Goal: Check status: Check status

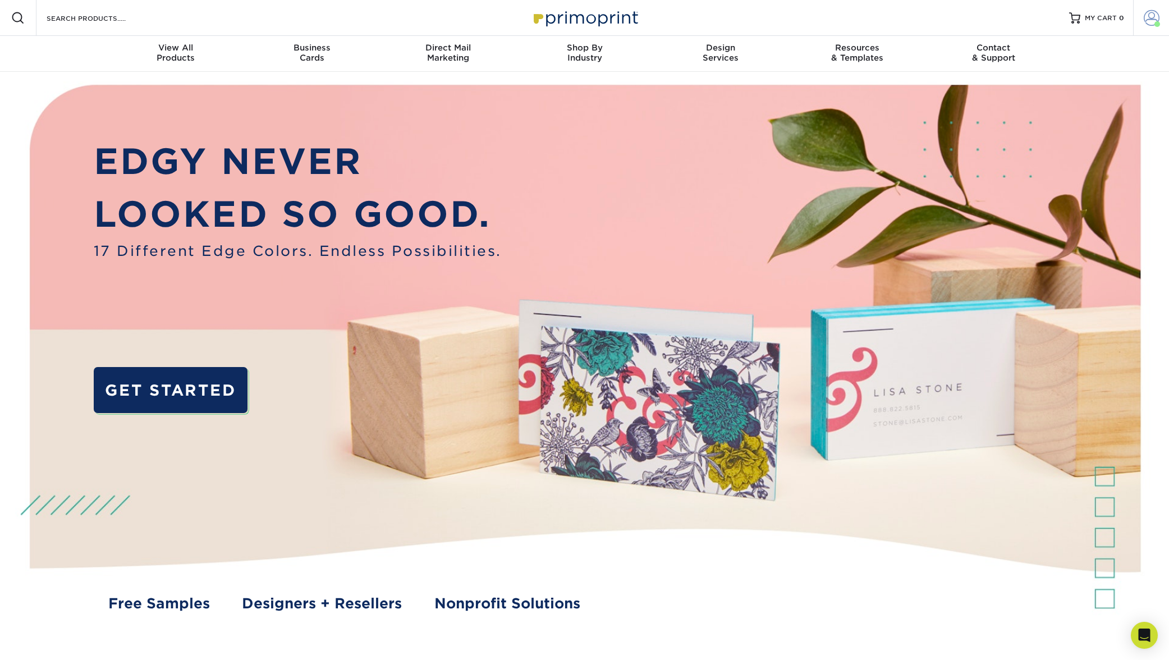
click at [1150, 17] on span at bounding box center [1151, 18] width 16 height 16
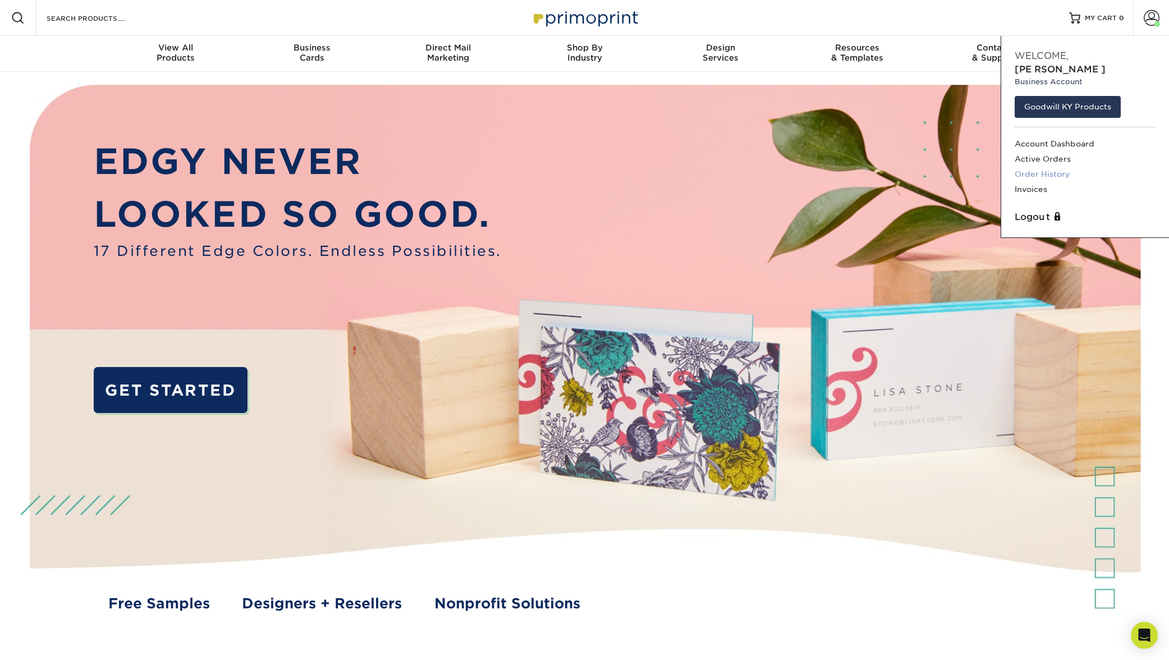
click at [1058, 167] on link "Order History" at bounding box center [1084, 174] width 141 height 15
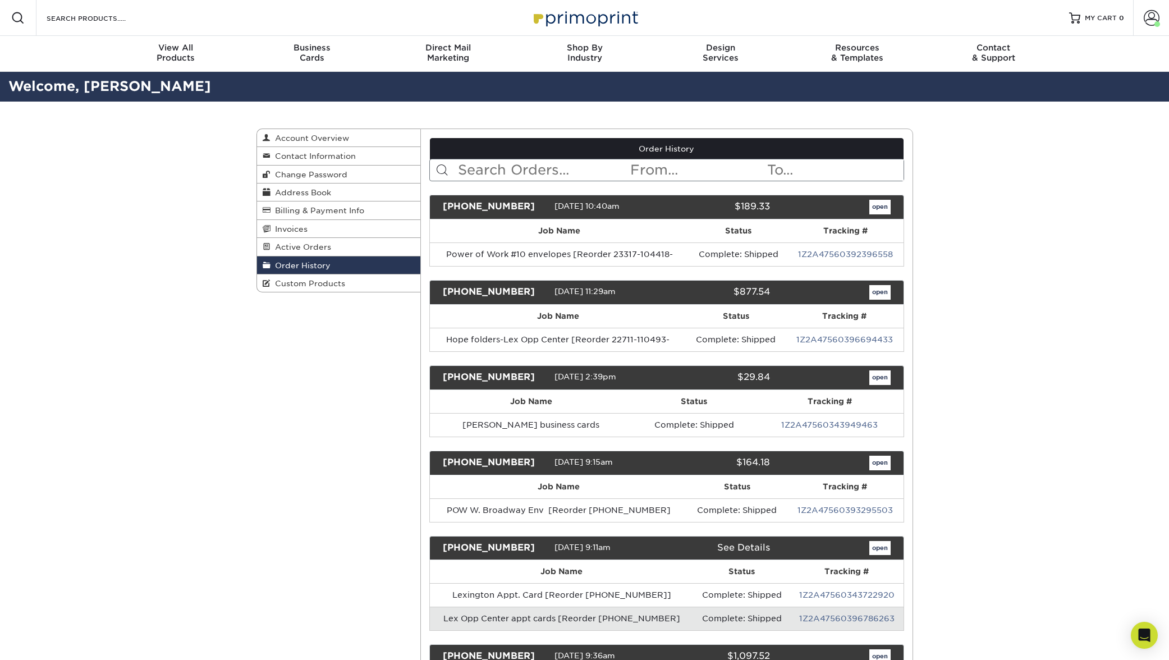
click at [504, 166] on input "text" at bounding box center [543, 169] width 172 height 21
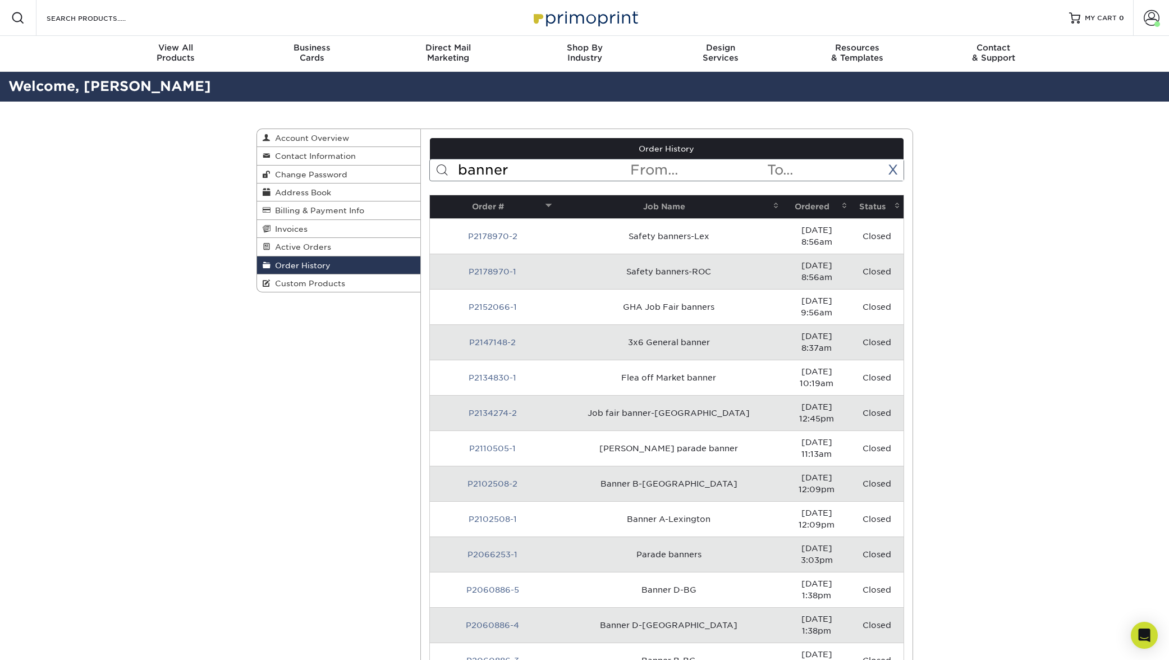
click at [516, 170] on input "banner" at bounding box center [543, 169] width 172 height 21
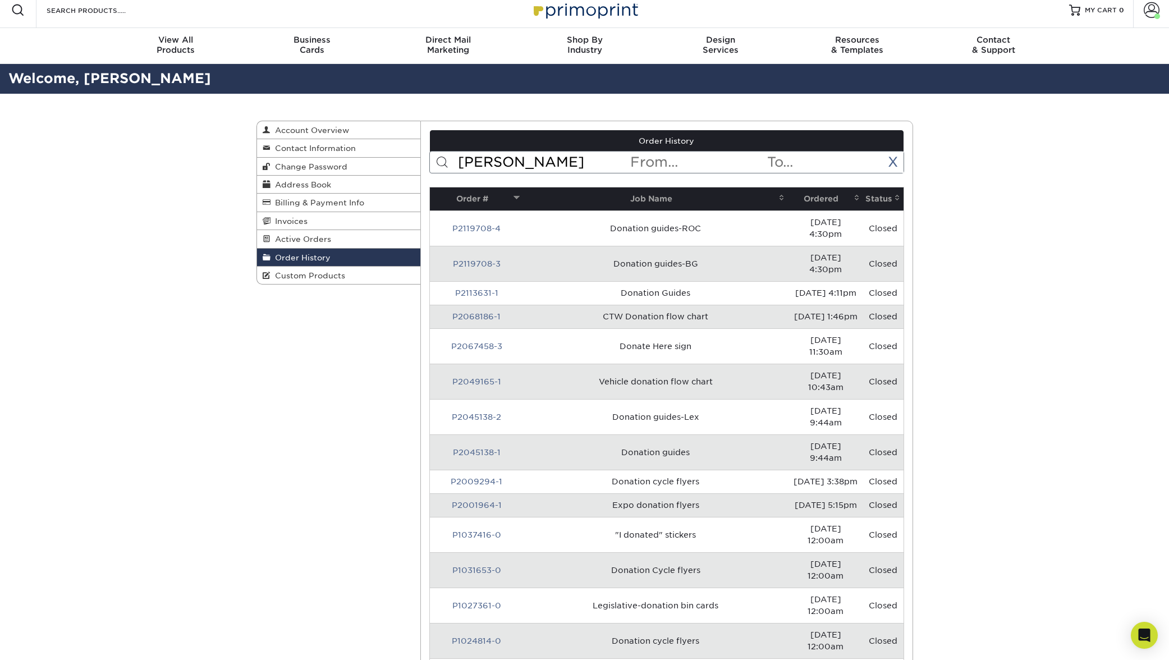
scroll to position [10, 0]
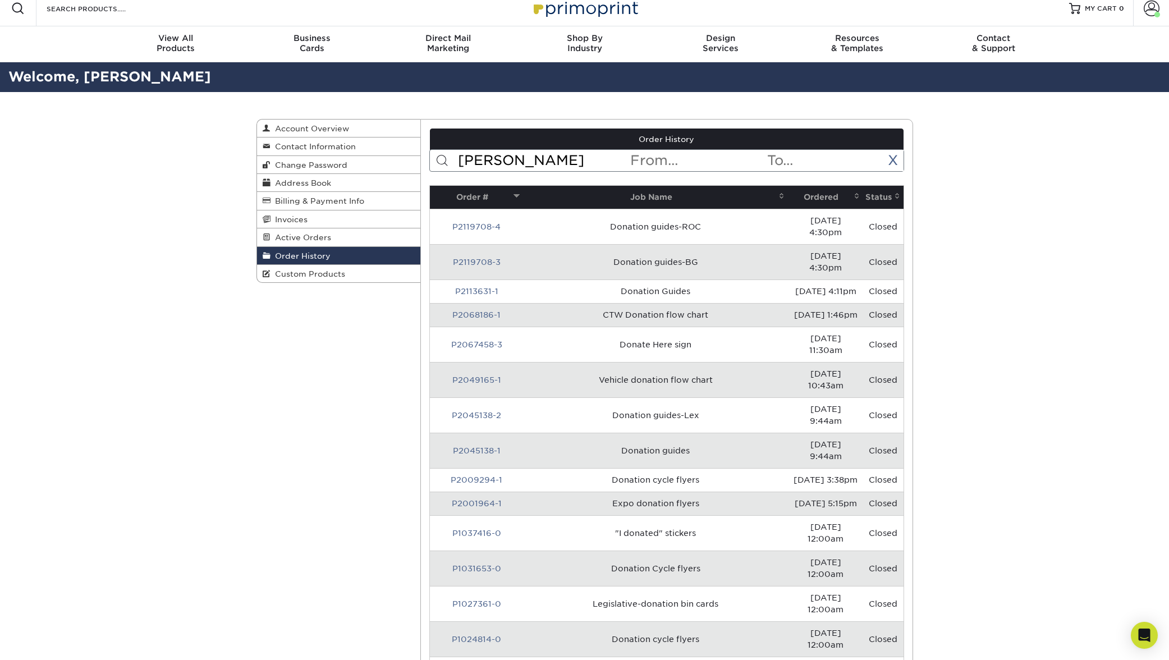
click at [498, 160] on input "Dona" at bounding box center [543, 160] width 172 height 21
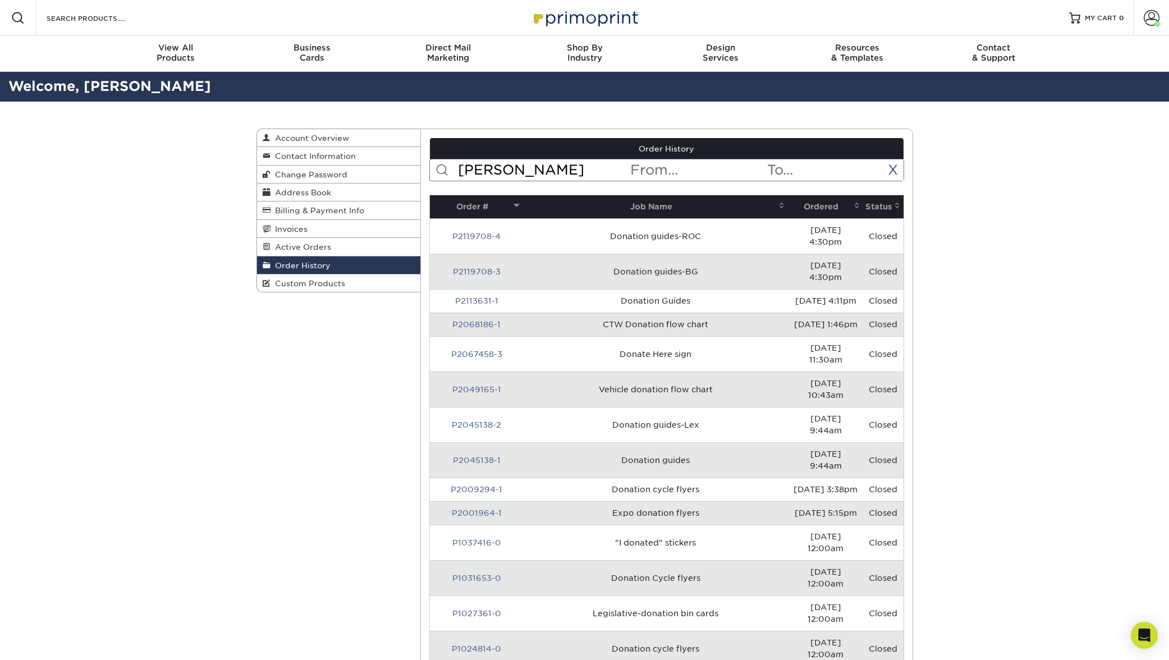
scroll to position [0, 0]
click at [514, 168] on input "Dona" at bounding box center [543, 169] width 172 height 21
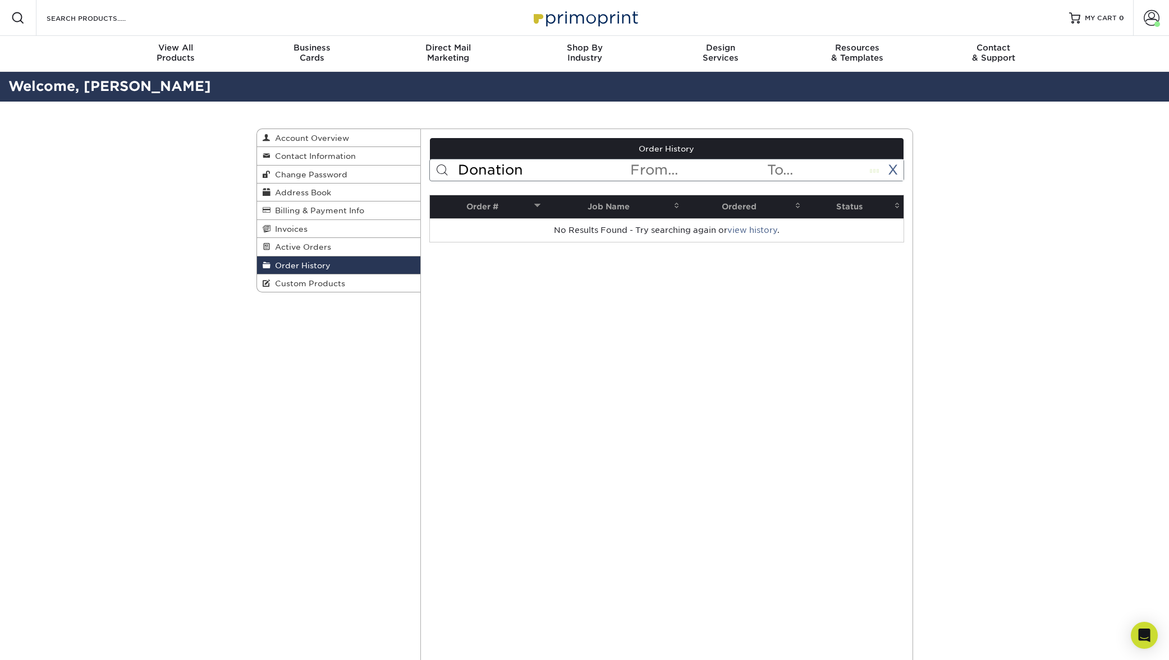
type input "Donatio"
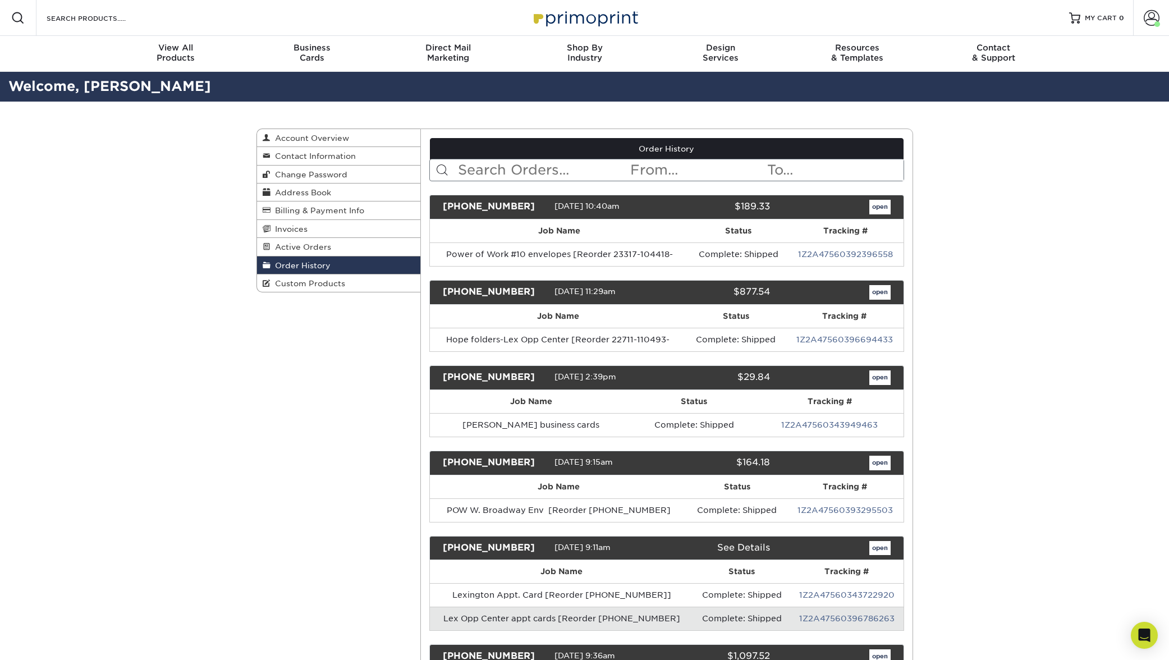
click at [496, 168] on input "text" at bounding box center [543, 169] width 172 height 21
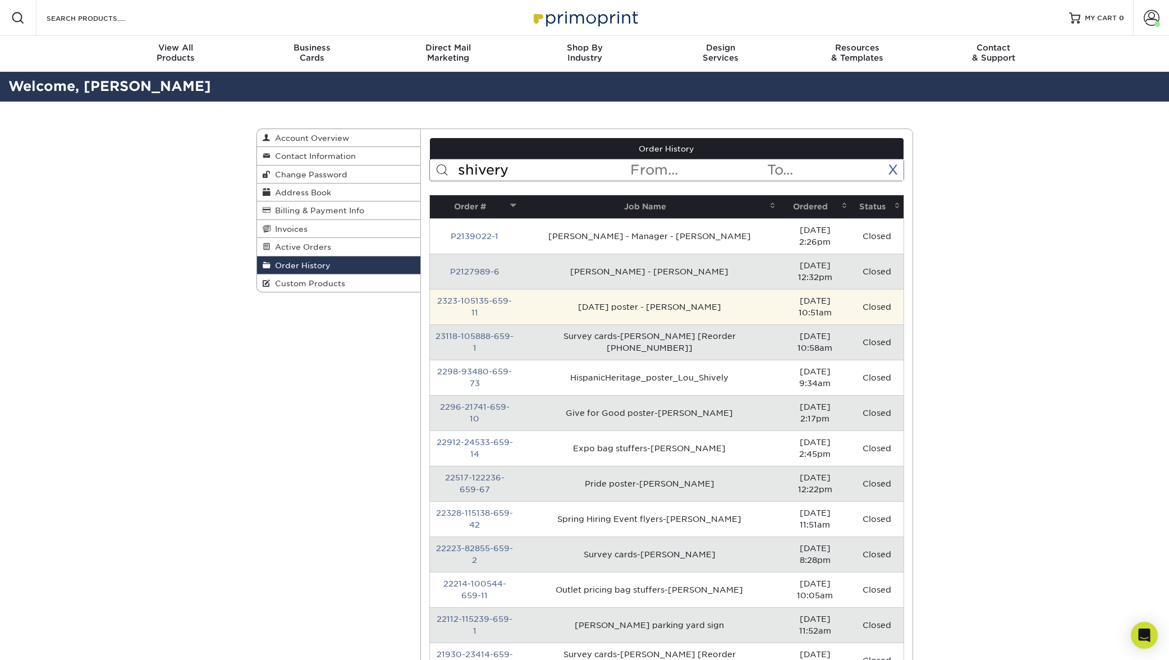
drag, startPoint x: 500, startPoint y: 192, endPoint x: 620, endPoint y: 281, distance: 148.9
click at [620, 289] on td "Black History Month poster - Shively" at bounding box center [649, 306] width 259 height 35
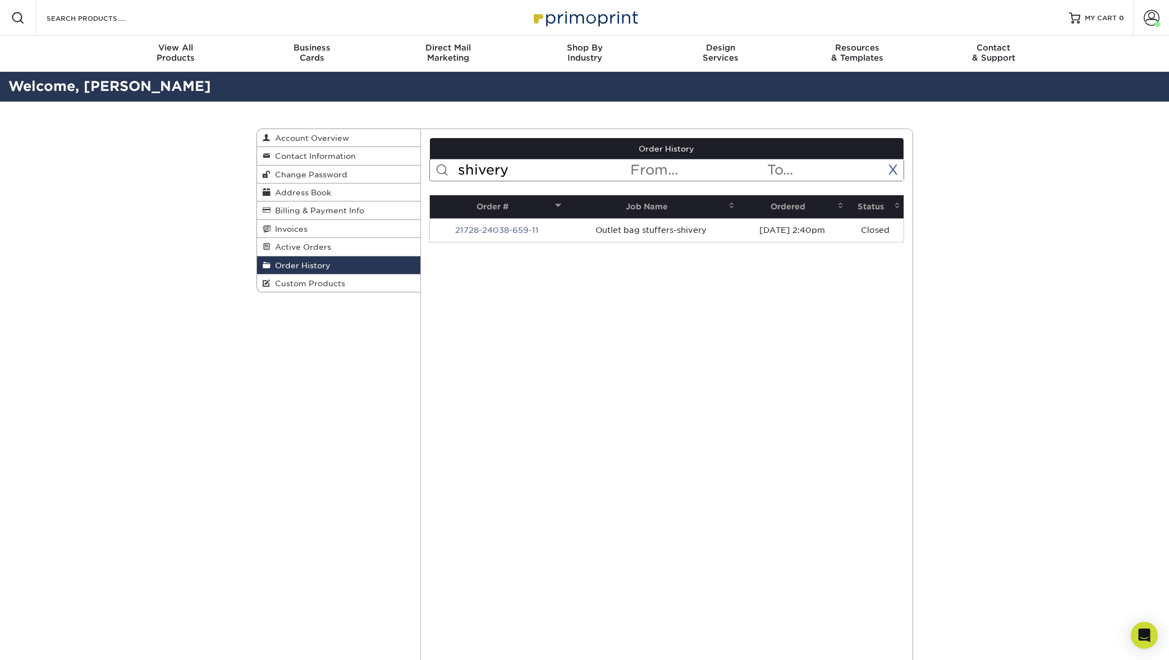
click at [512, 169] on input "shivery" at bounding box center [543, 169] width 172 height 21
type input "shively"
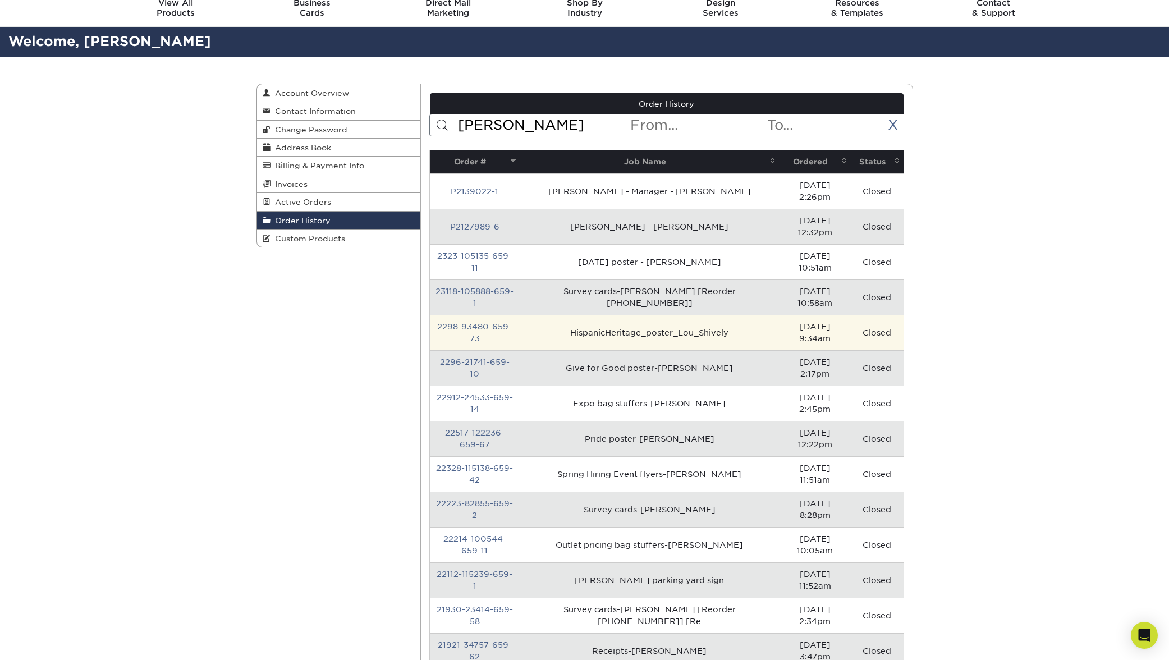
scroll to position [45, 0]
